Goal: Task Accomplishment & Management: Manage account settings

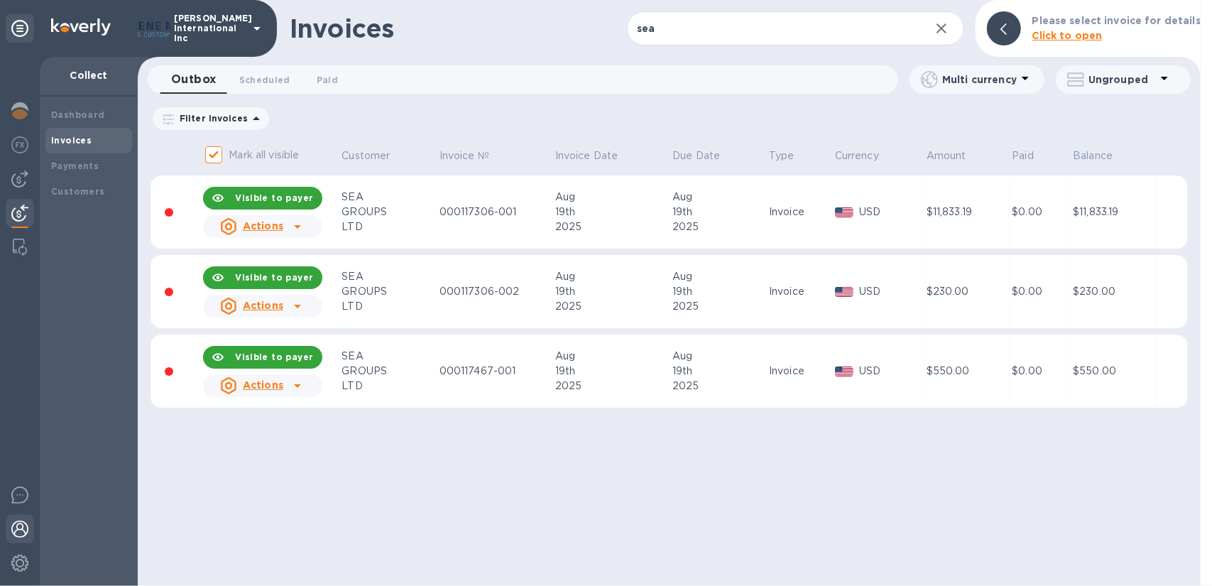
click at [21, 525] on img at bounding box center [19, 528] width 17 height 17
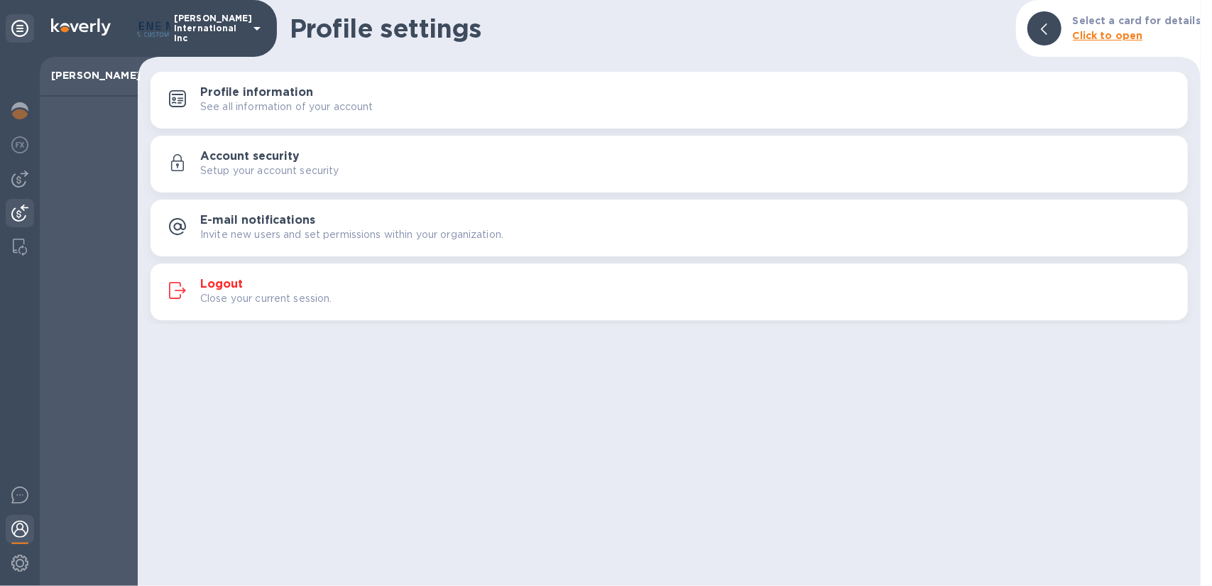
click at [18, 205] on img at bounding box center [19, 212] width 17 height 17
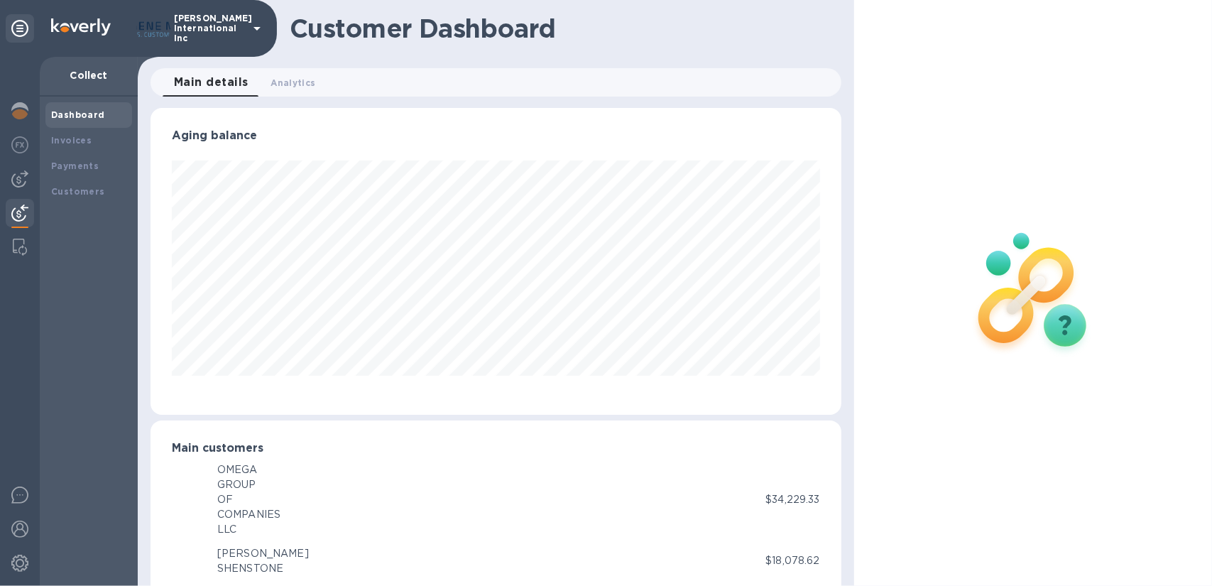
scroll to position [709750, 709372]
click at [71, 164] on b "Payments" at bounding box center [75, 165] width 48 height 11
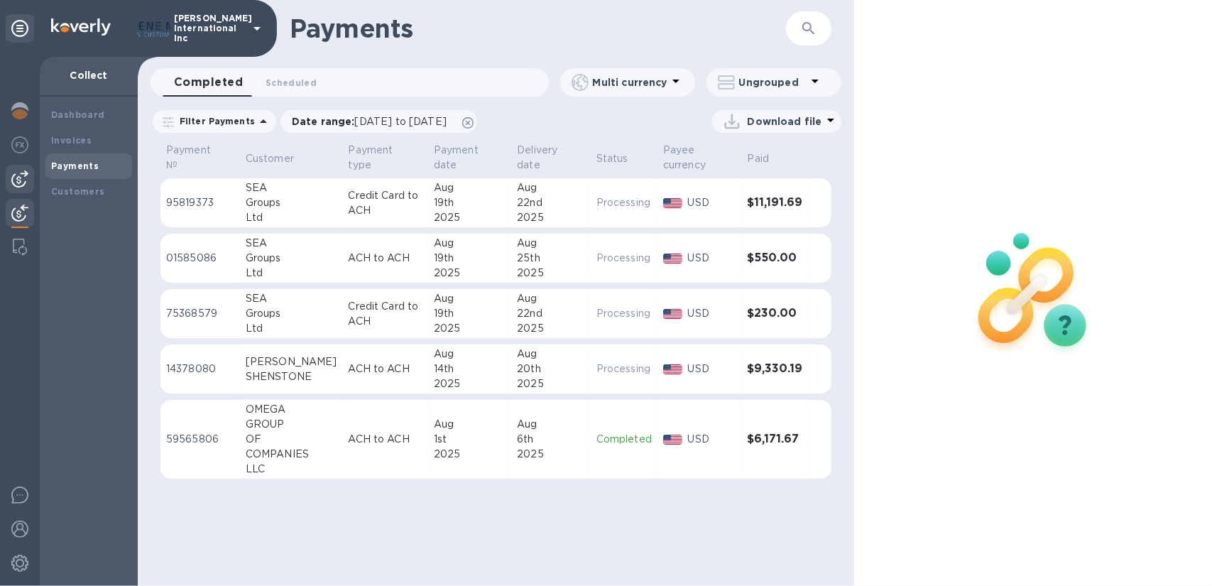
click at [12, 172] on img at bounding box center [19, 178] width 17 height 17
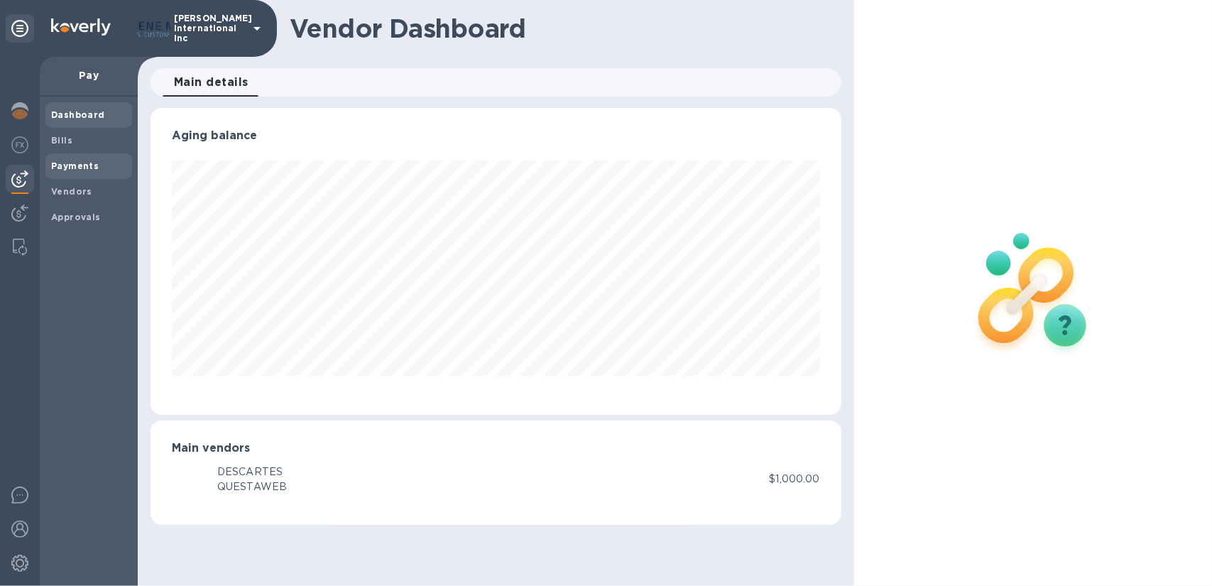
scroll to position [307, 691]
click at [23, 214] on img at bounding box center [19, 212] width 17 height 17
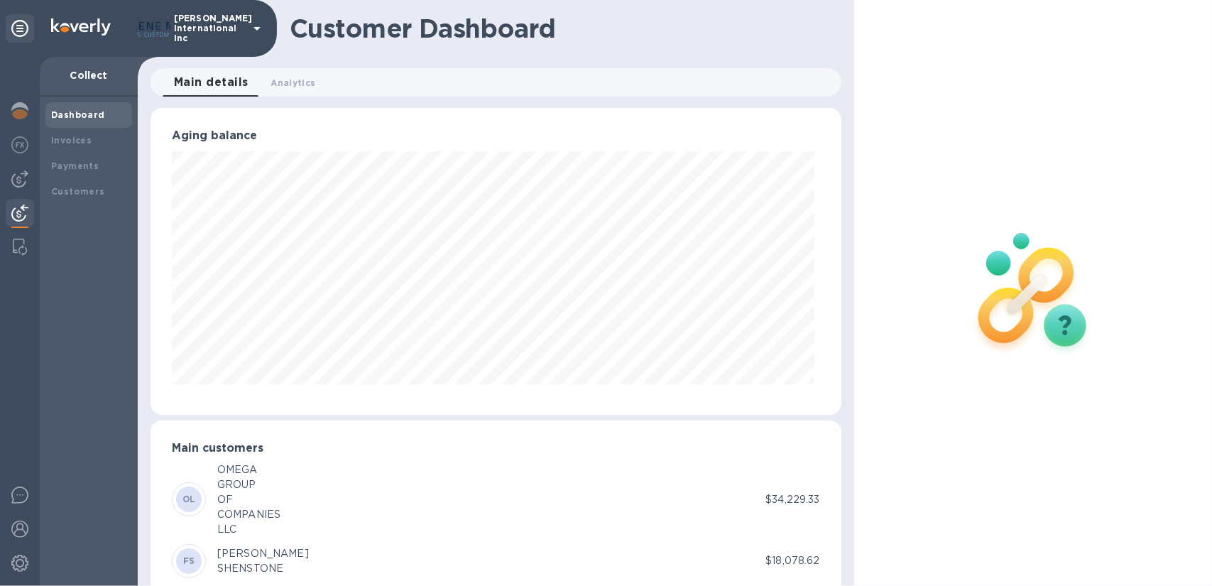
scroll to position [709750, 709372]
click at [78, 143] on b "Invoices" at bounding box center [71, 140] width 40 height 11
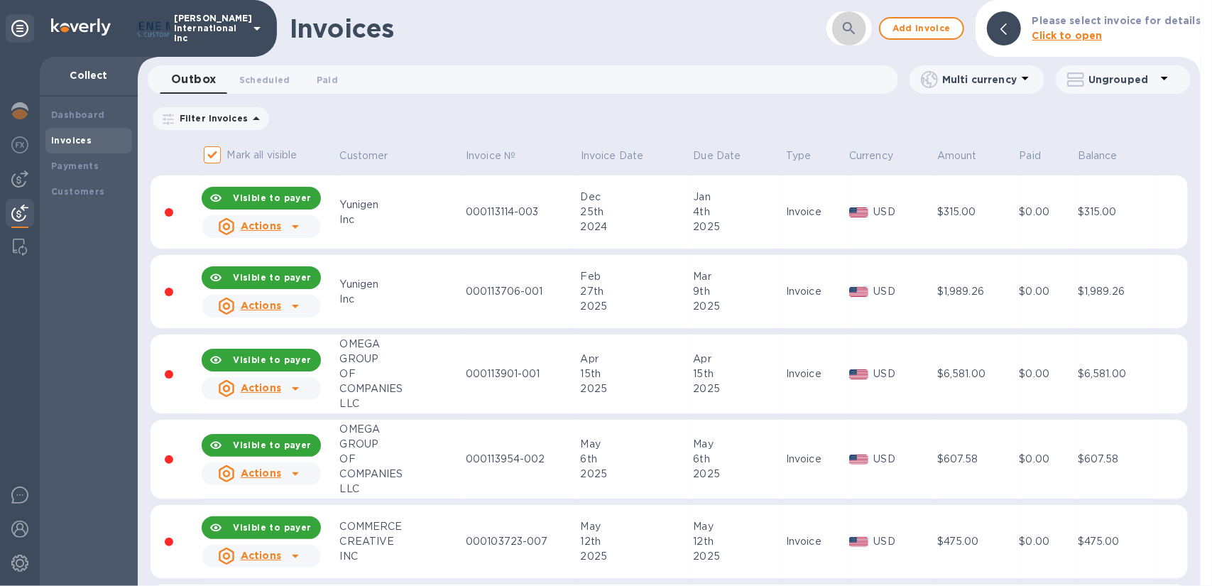
click at [844, 33] on button "button" at bounding box center [849, 28] width 34 height 34
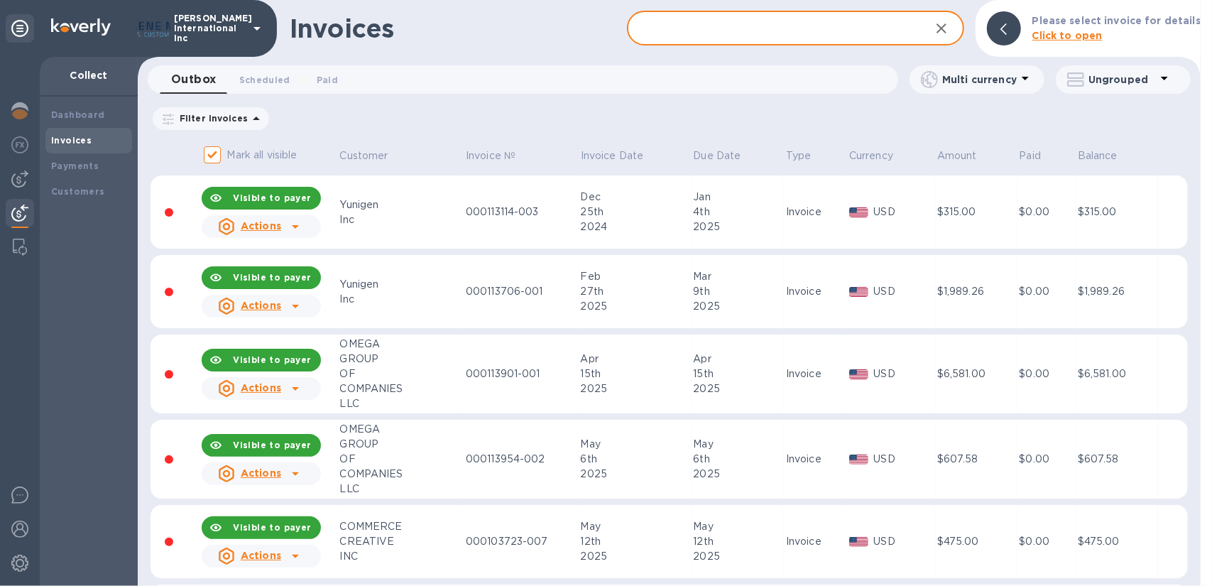
click at [700, 36] on input "text" at bounding box center [773, 28] width 292 height 35
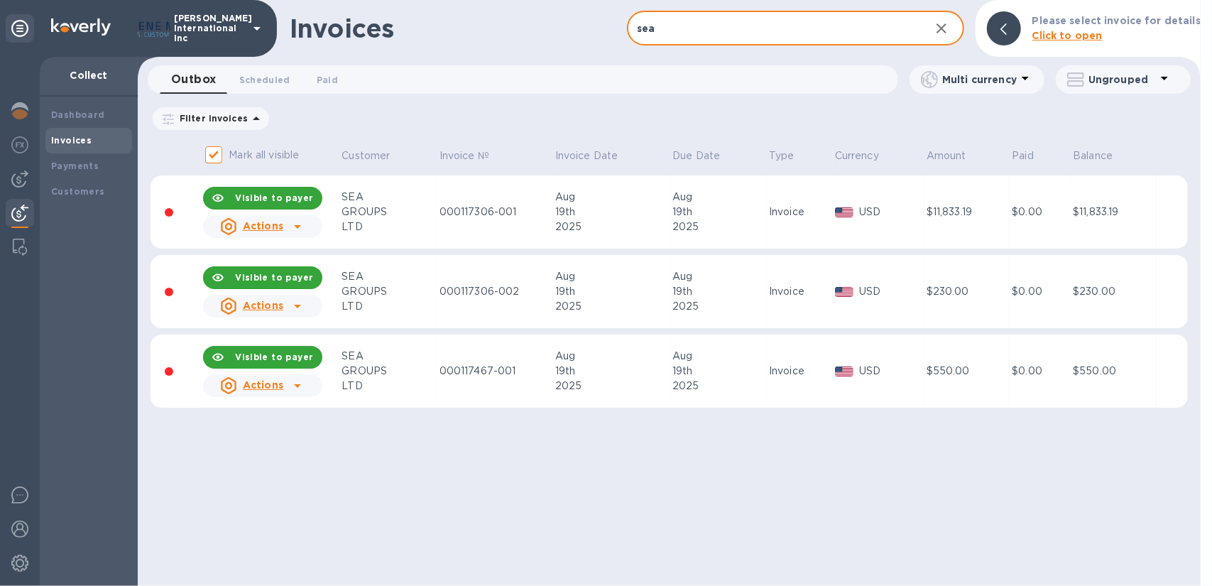
type input "sea"
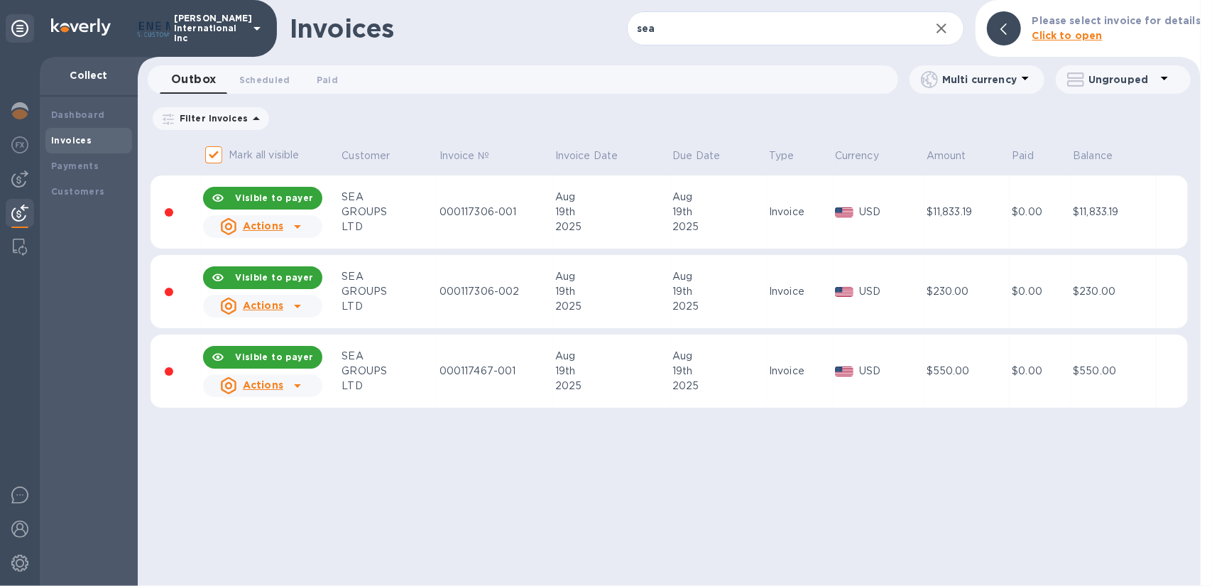
click at [296, 228] on icon at bounding box center [297, 227] width 7 height 4
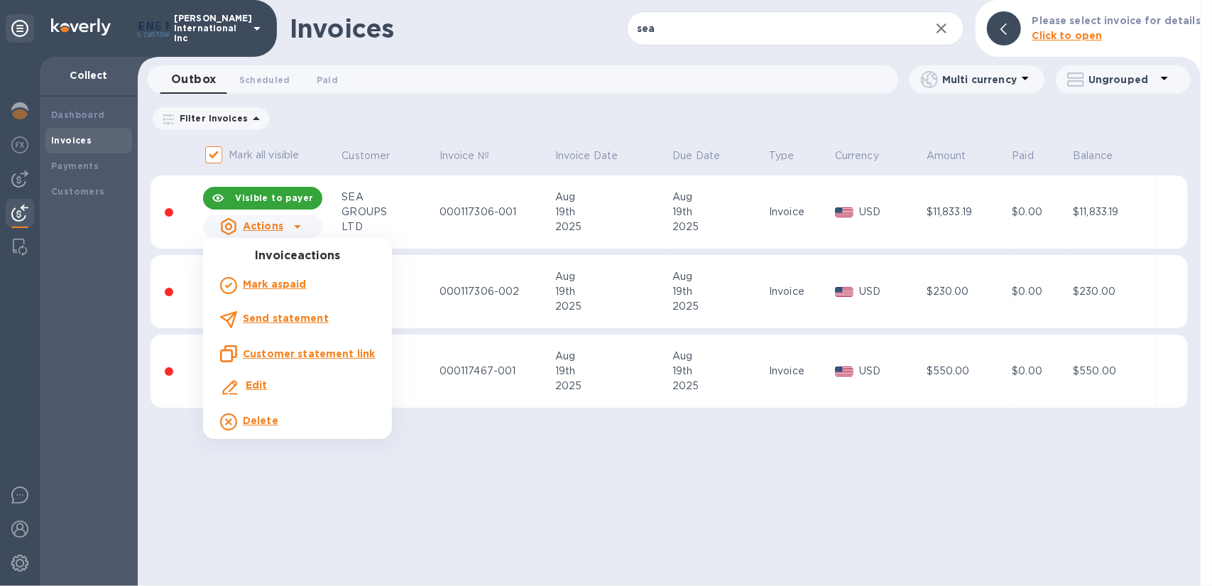
click at [296, 228] on div at bounding box center [606, 293] width 1212 height 586
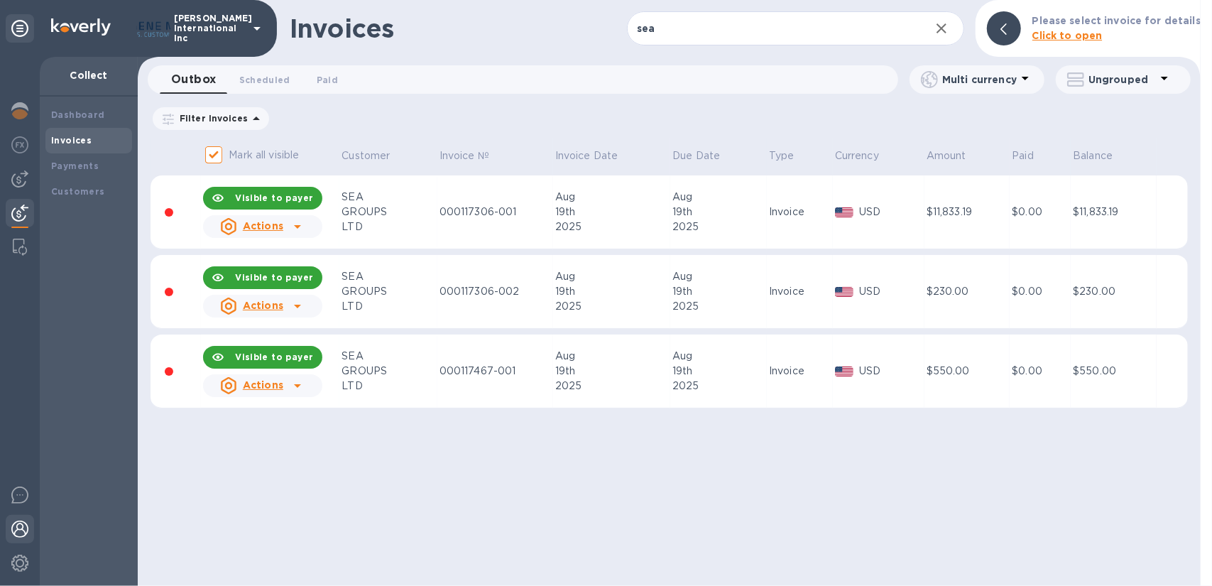
click at [11, 529] on img at bounding box center [19, 528] width 17 height 17
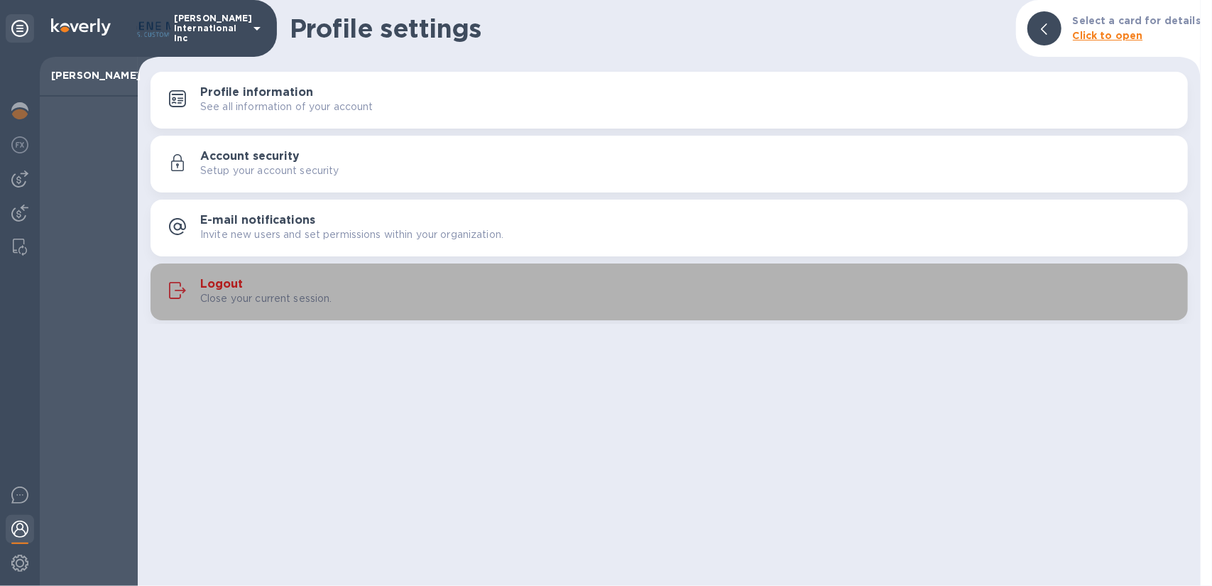
click at [219, 289] on div "Logout Close your current session." at bounding box center [688, 292] width 976 height 28
